Goal: Transaction & Acquisition: Purchase product/service

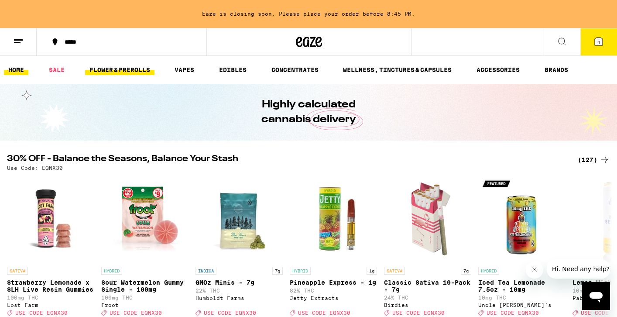
click at [139, 68] on link "FLOWER & PREROLLS" at bounding box center [119, 70] width 69 height 10
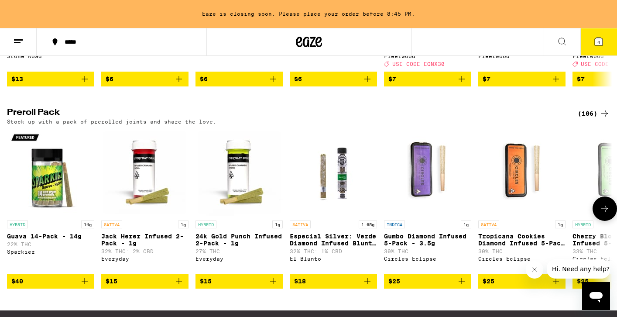
scroll to position [636, 0]
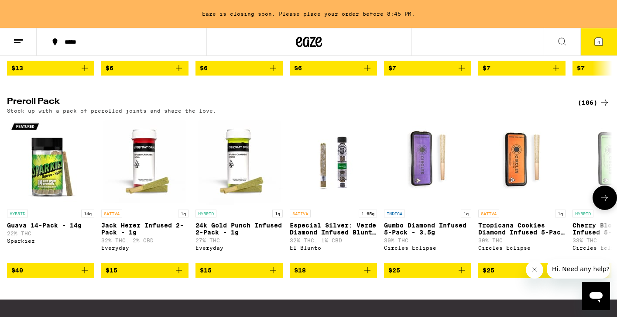
click at [603, 203] on icon at bounding box center [604, 197] width 10 height 10
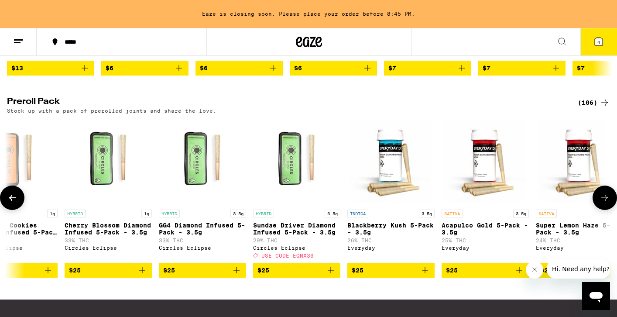
click at [603, 203] on icon at bounding box center [604, 197] width 10 height 10
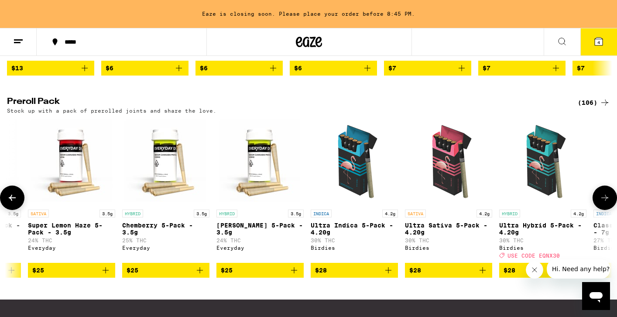
click at [603, 203] on icon at bounding box center [604, 197] width 10 height 10
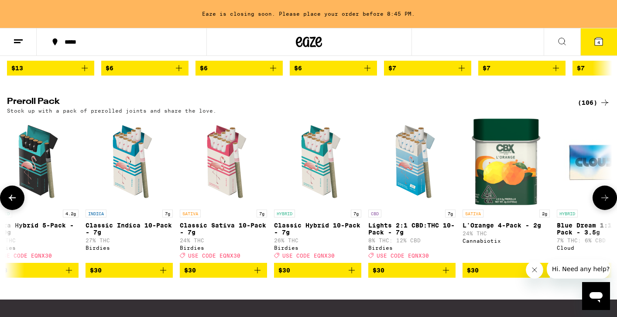
click at [603, 203] on icon at bounding box center [604, 197] width 10 height 10
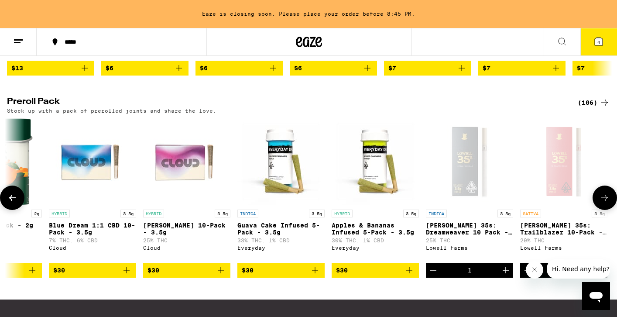
click at [603, 203] on icon at bounding box center [604, 197] width 10 height 10
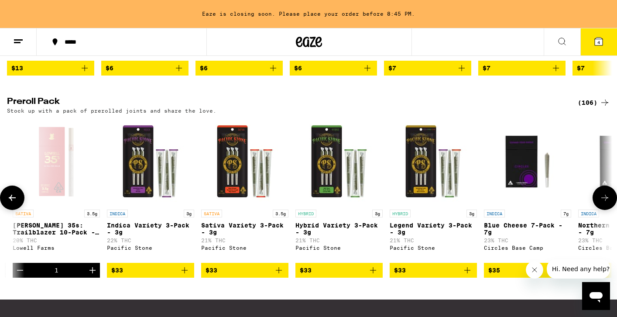
scroll to position [0, 2538]
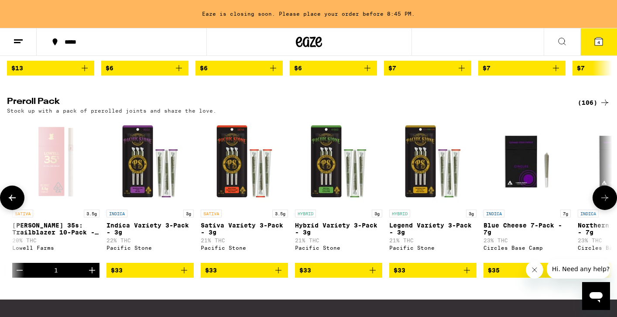
click at [603, 203] on icon at bounding box center [604, 197] width 10 height 10
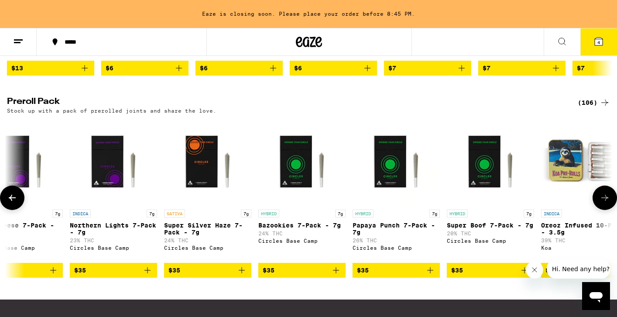
click at [603, 203] on icon at bounding box center [604, 197] width 10 height 10
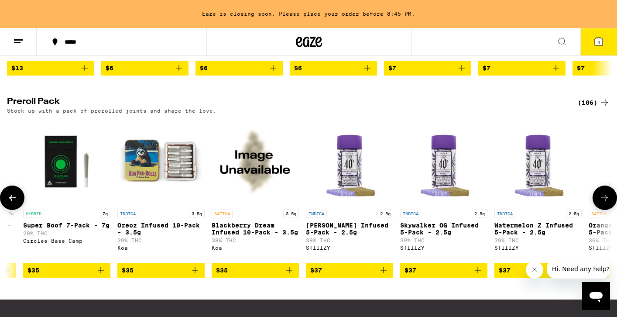
scroll to position [0, 3553]
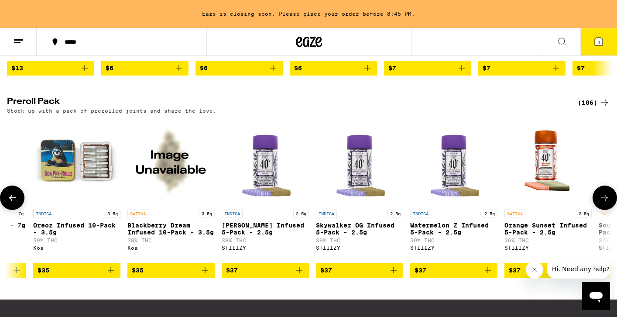
click at [603, 203] on icon at bounding box center [604, 197] width 10 height 10
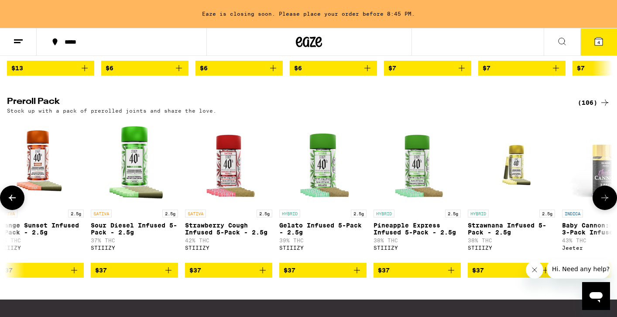
click at [603, 203] on icon at bounding box center [604, 197] width 10 height 10
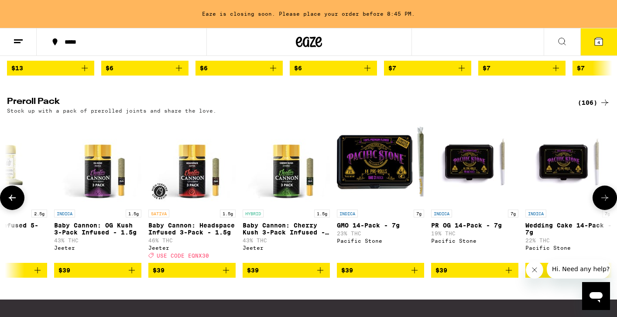
click at [603, 203] on icon at bounding box center [604, 197] width 10 height 10
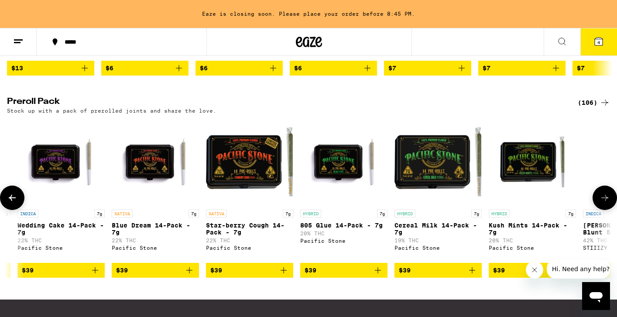
click at [603, 203] on icon at bounding box center [604, 197] width 10 height 10
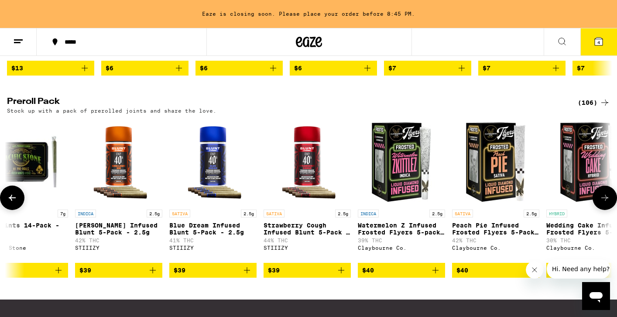
click at [603, 203] on icon at bounding box center [604, 197] width 10 height 10
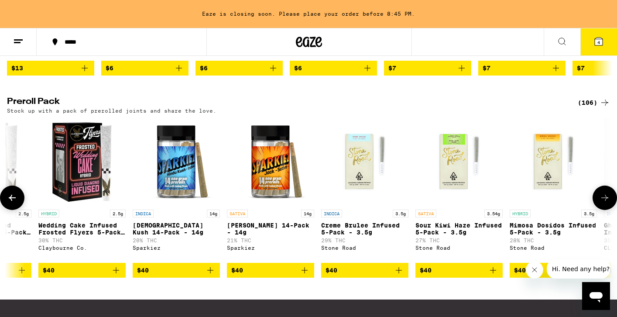
click at [603, 203] on icon at bounding box center [604, 197] width 10 height 10
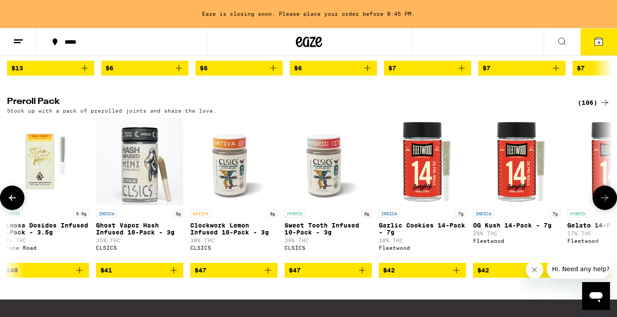
click at [603, 203] on icon at bounding box center [604, 197] width 10 height 10
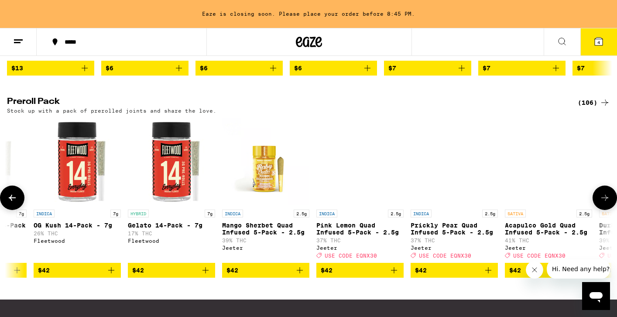
scroll to position [0, 7105]
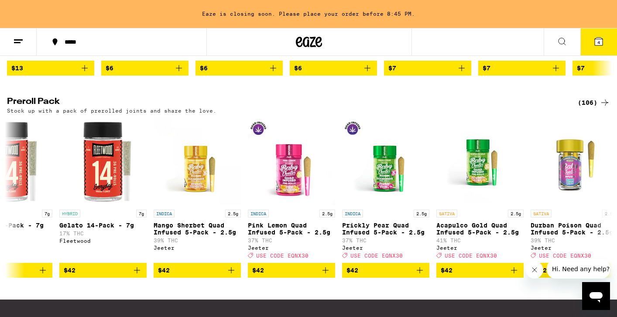
click at [595, 43] on icon at bounding box center [598, 41] width 8 height 8
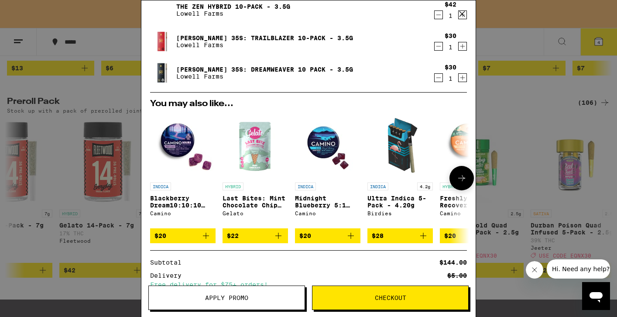
scroll to position [104, 0]
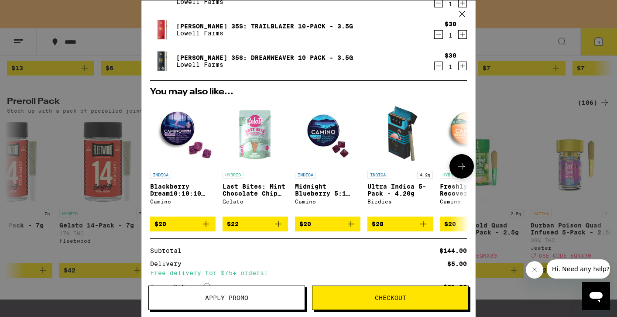
click at [278, 227] on icon "Add to bag" at bounding box center [278, 224] width 6 height 6
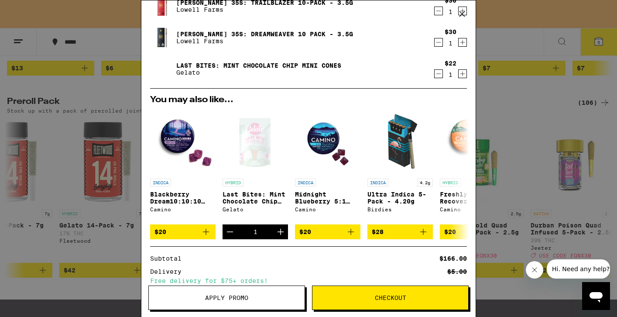
scroll to position [112, 0]
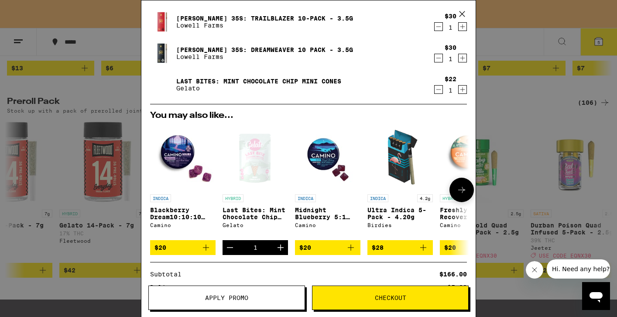
click at [352, 248] on icon "Add to bag" at bounding box center [350, 247] width 10 height 10
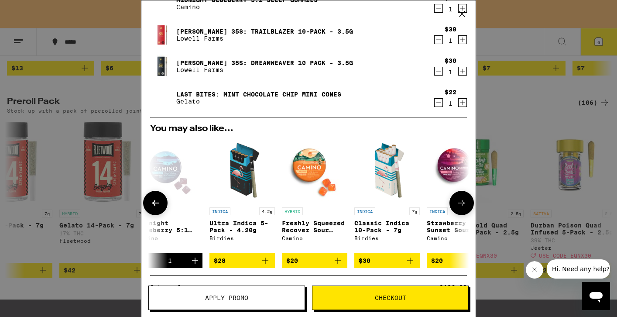
scroll to position [133, 0]
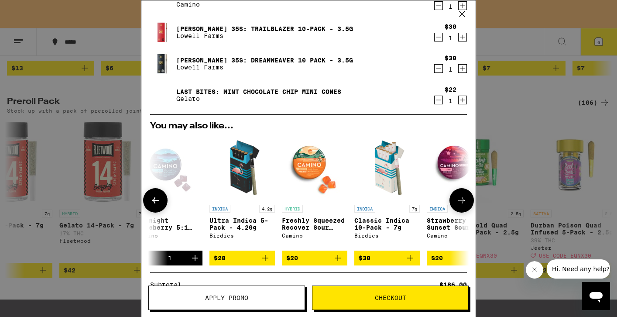
click at [336, 260] on icon "Add to bag" at bounding box center [337, 257] width 10 height 10
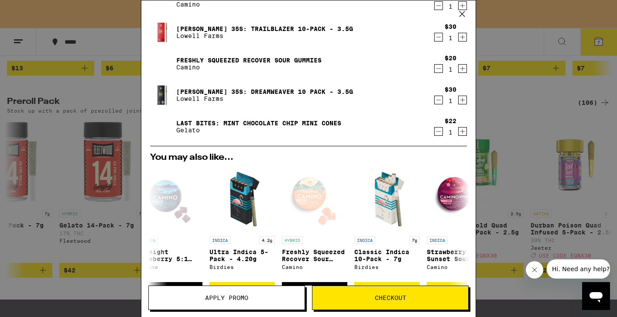
click at [437, 67] on icon "Decrement" at bounding box center [438, 68] width 8 height 10
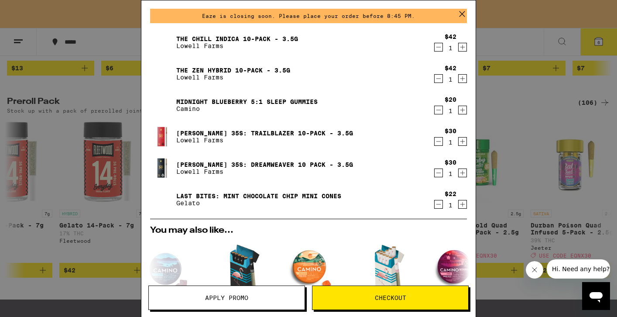
scroll to position [28, 0]
click at [458, 14] on icon at bounding box center [461, 13] width 13 height 13
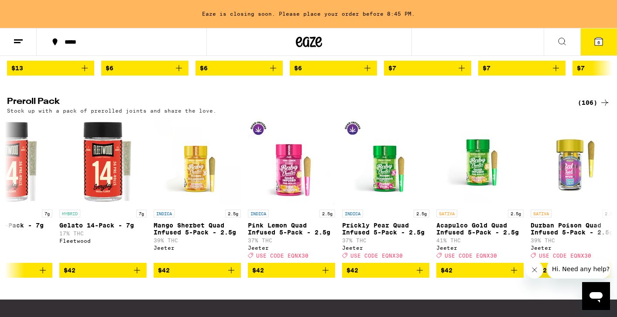
click at [562, 41] on icon at bounding box center [561, 41] width 10 height 10
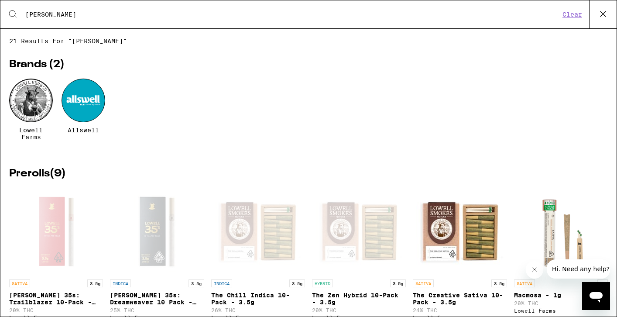
type input "[PERSON_NAME]"
drag, startPoint x: 520, startPoint y: 41, endPoint x: 12, endPoint y: 100, distance: 511.9
click at [12, 100] on div at bounding box center [31, 100] width 44 height 44
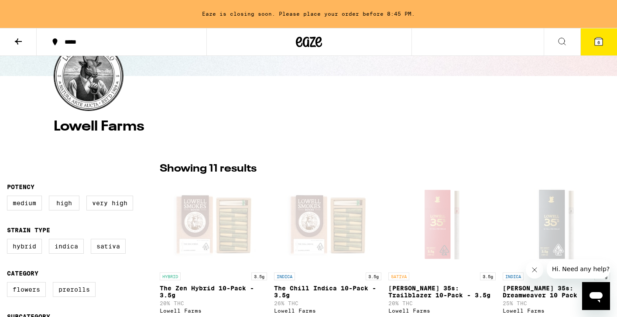
scroll to position [209, 0]
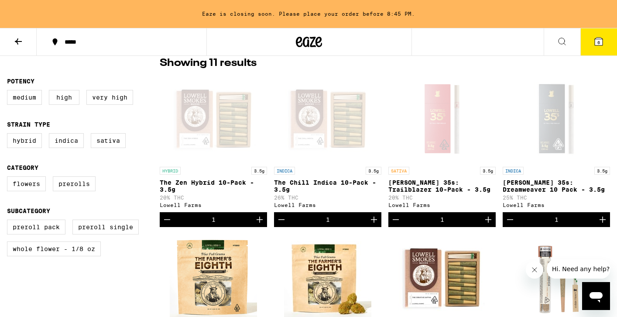
click at [259, 222] on icon "Increment" at bounding box center [259, 219] width 10 height 10
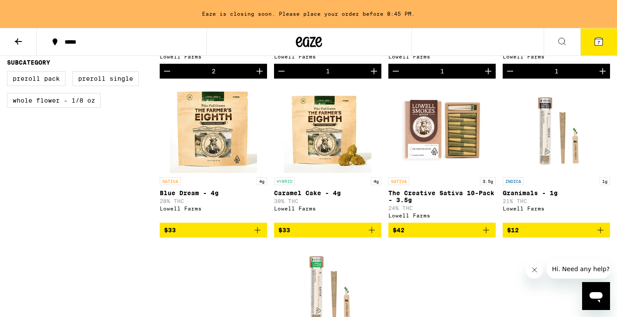
scroll to position [358, 0]
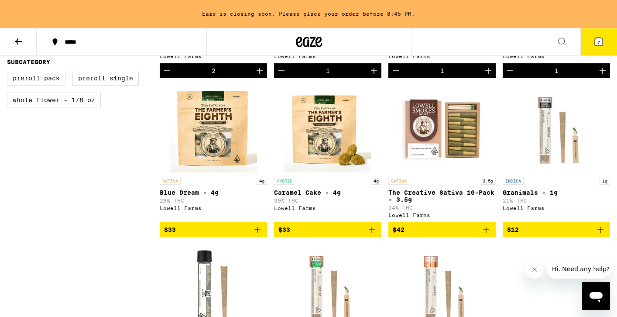
click at [486, 235] on icon "Add to bag" at bounding box center [485, 229] width 10 height 10
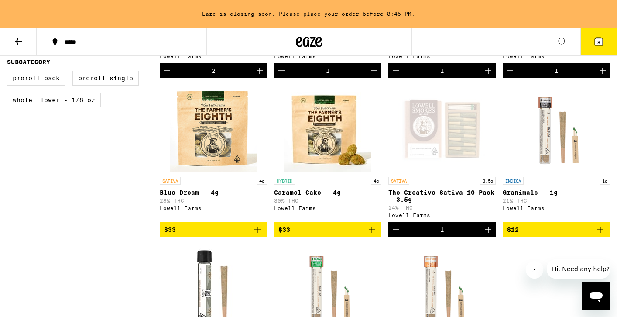
click at [599, 38] on icon at bounding box center [598, 41] width 8 height 8
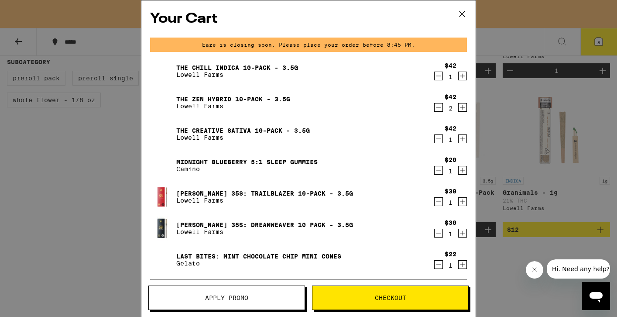
click at [465, 8] on icon at bounding box center [461, 13] width 13 height 13
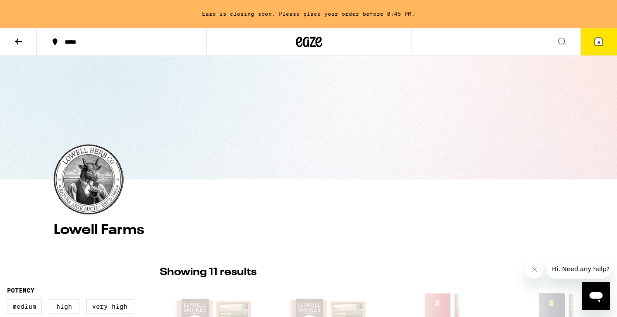
click at [19, 43] on icon at bounding box center [18, 41] width 10 height 10
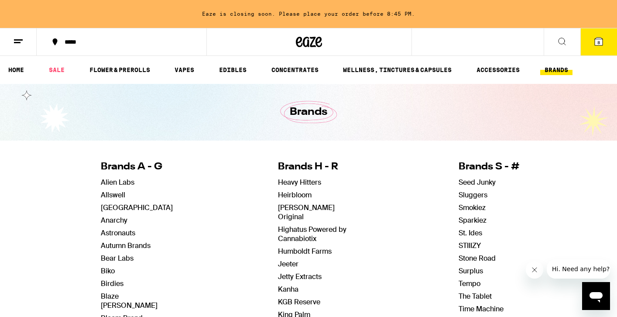
click at [18, 61] on ul "HOME SALE FLOWER & PREROLLS VAPES EDIBLES CONCENTRATES WELLNESS, TINCTURES & CA…" at bounding box center [308, 70] width 617 height 28
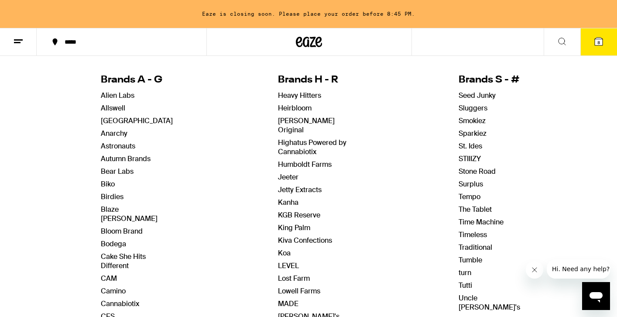
scroll to position [87, 0]
click at [316, 116] on link "[PERSON_NAME] Original" at bounding box center [306, 125] width 57 height 18
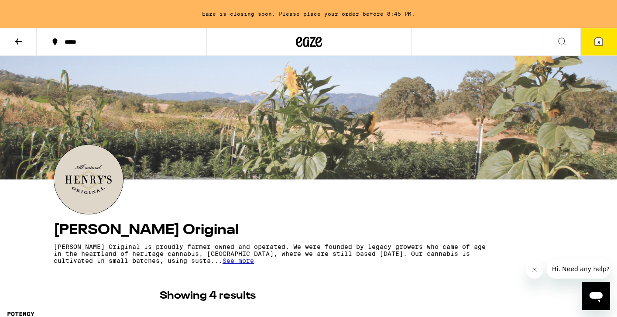
click at [16, 41] on icon at bounding box center [18, 41] width 7 height 6
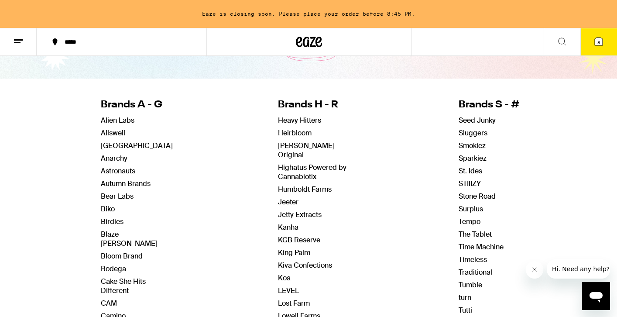
scroll to position [116, 0]
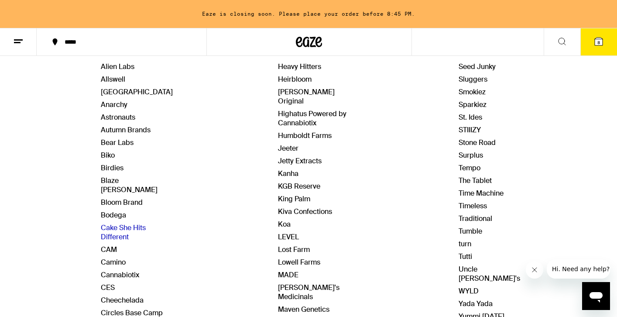
click at [131, 223] on link "Cake She Hits Different" at bounding box center [123, 232] width 45 height 18
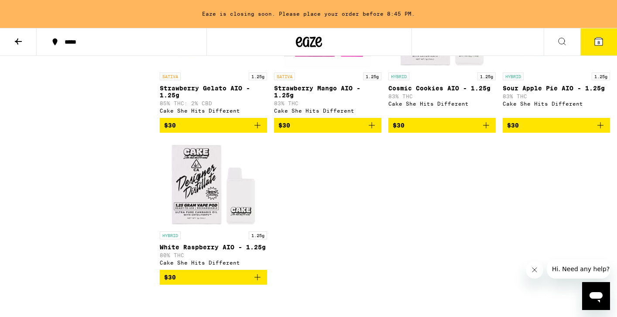
scroll to position [598, 0]
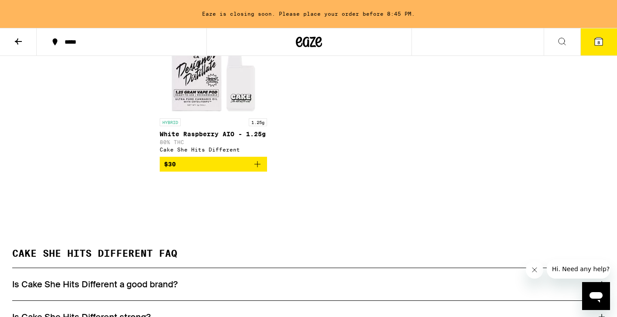
click at [17, 45] on icon at bounding box center [18, 41] width 10 height 10
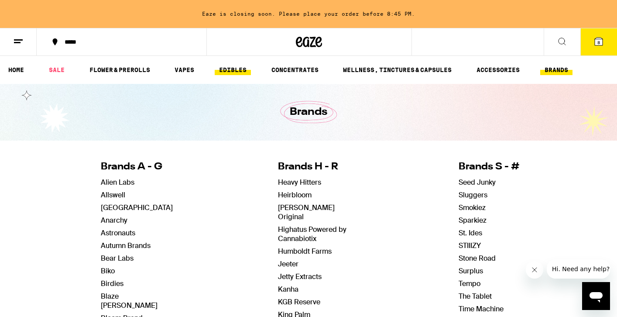
click at [226, 72] on link "EDIBLES" at bounding box center [233, 70] width 36 height 10
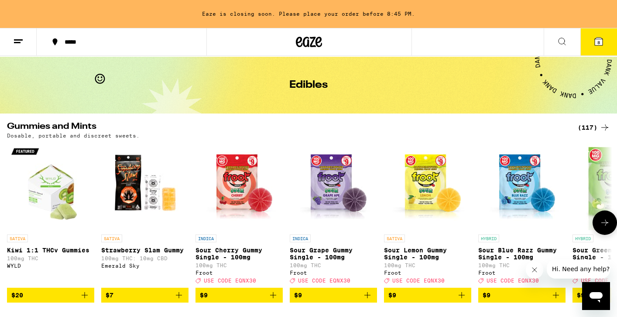
scroll to position [36, 0]
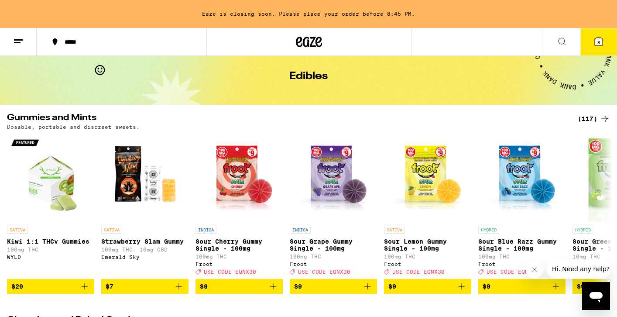
click at [604, 118] on icon at bounding box center [604, 118] width 10 height 10
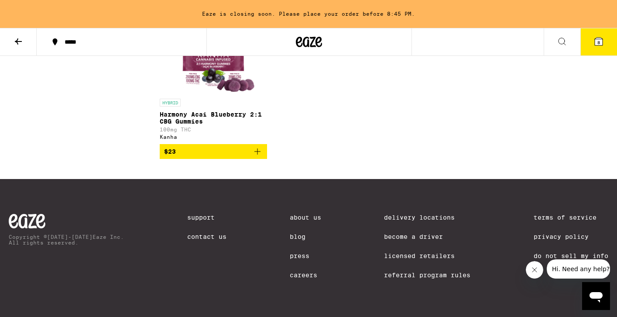
scroll to position [4862, 0]
